Goal: Transaction & Acquisition: Subscribe to service/newsletter

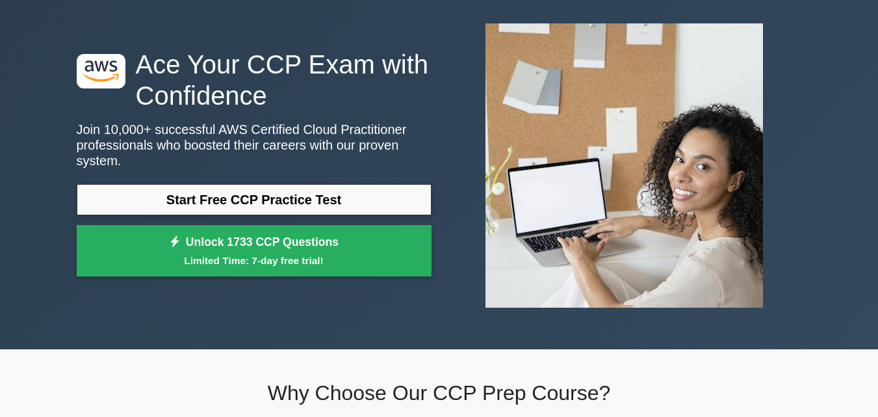
scroll to position [60, 0]
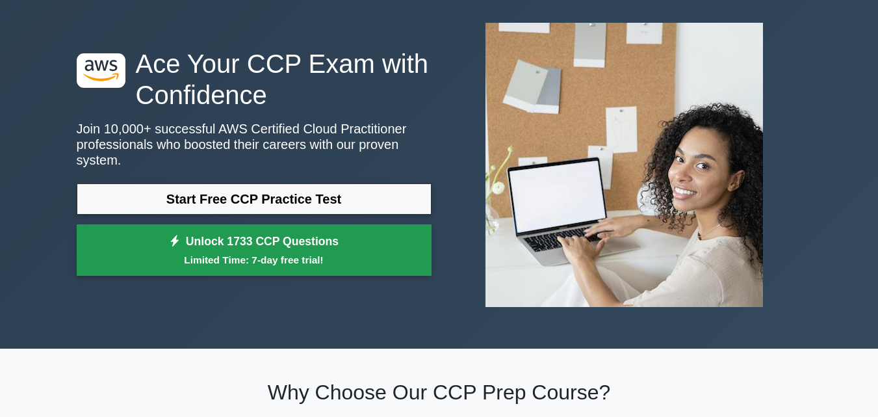
click at [238, 252] on small "Limited Time: 7-day free trial!" at bounding box center [254, 259] width 322 height 15
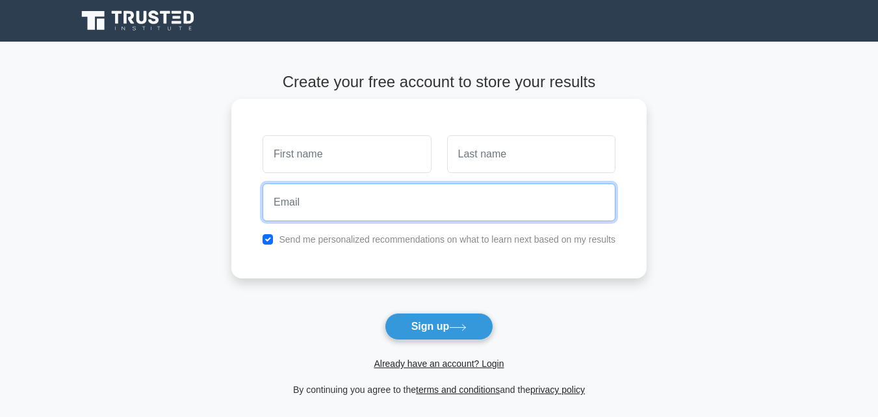
click at [330, 188] on input "email" at bounding box center [439, 202] width 353 height 38
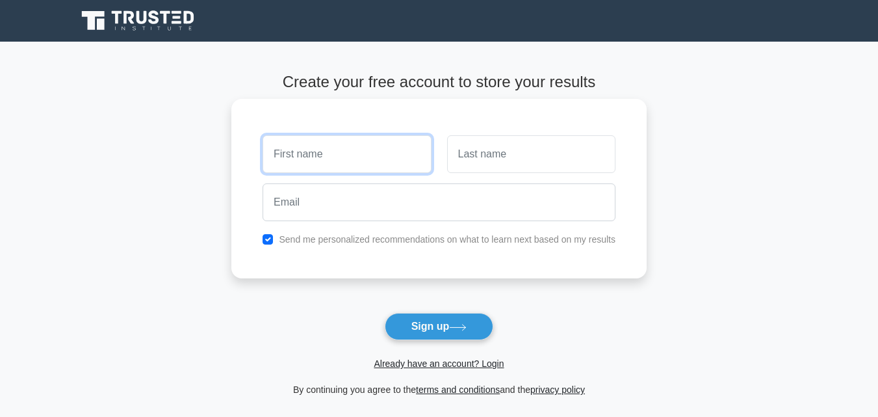
click at [325, 141] on input "text" at bounding box center [347, 154] width 168 height 38
type input "Kaveesha"
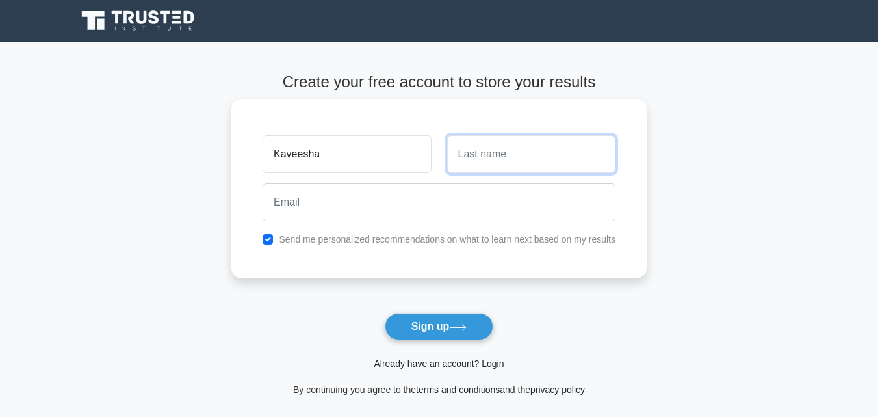
click at [461, 148] on input "text" at bounding box center [531, 154] width 168 height 38
type input "Kularathne"
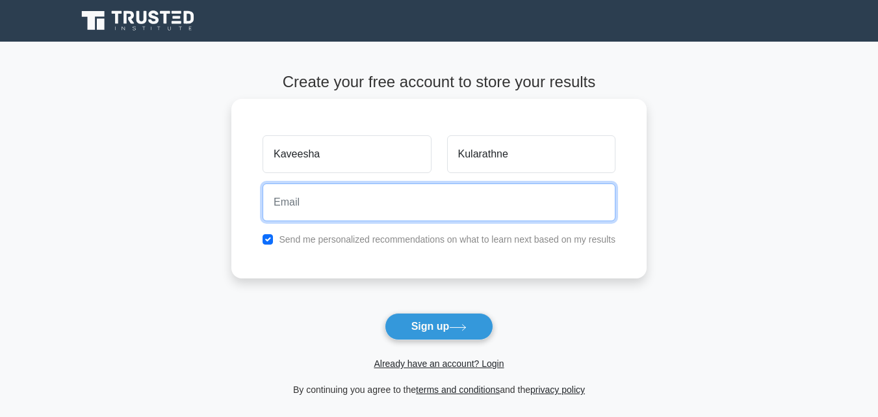
click at [408, 192] on input "email" at bounding box center [439, 202] width 353 height 38
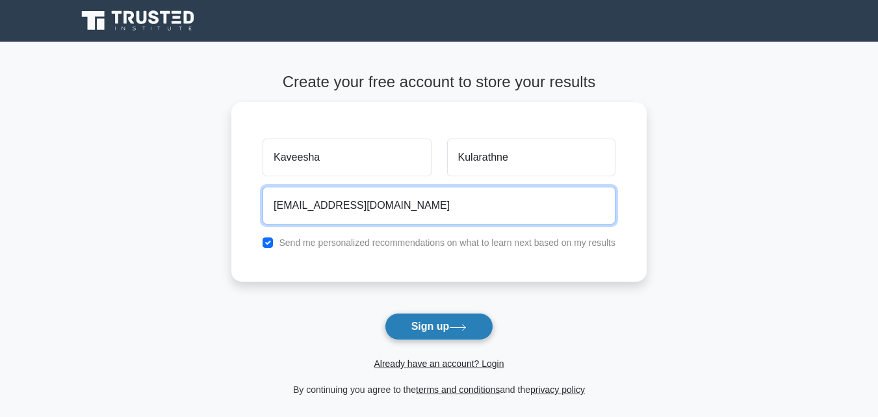
type input "[EMAIL_ADDRESS][DOMAIN_NAME]"
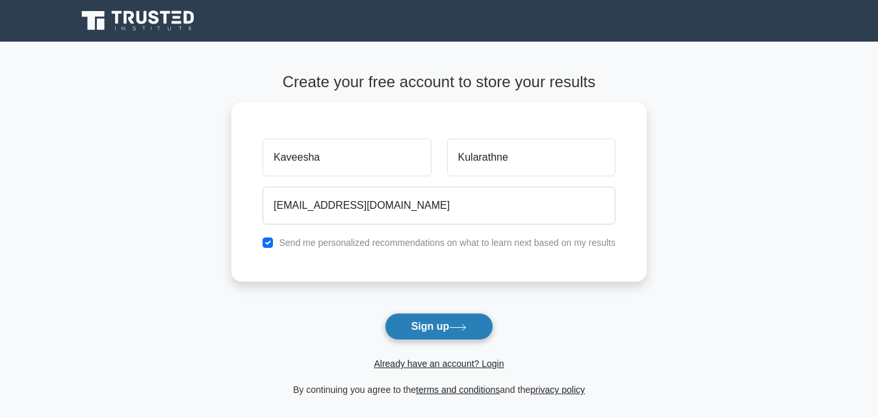
click at [438, 325] on button "Sign up" at bounding box center [439, 326] width 109 height 27
